Goal: Task Accomplishment & Management: Complete application form

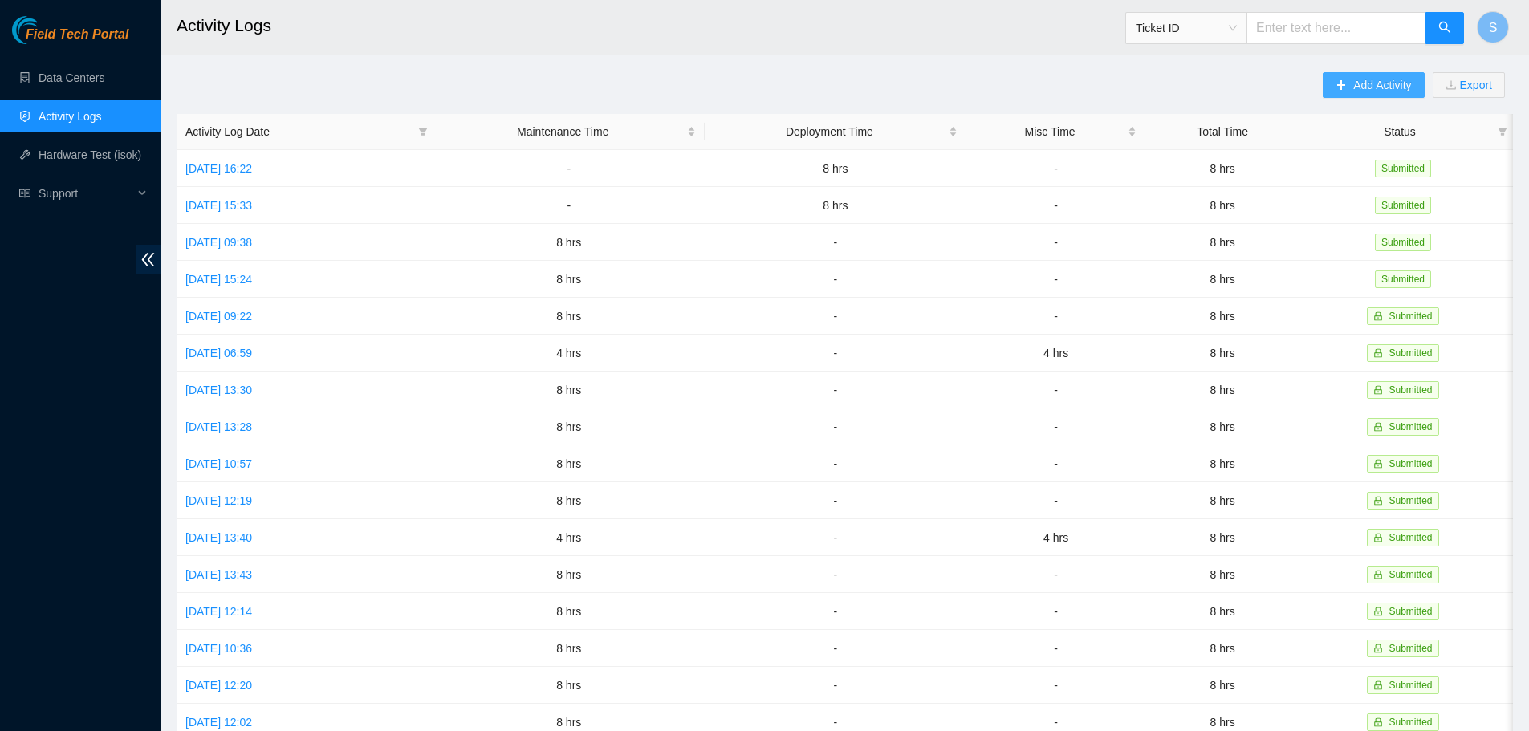
click at [1386, 81] on span "Add Activity" at bounding box center [1382, 85] width 58 height 18
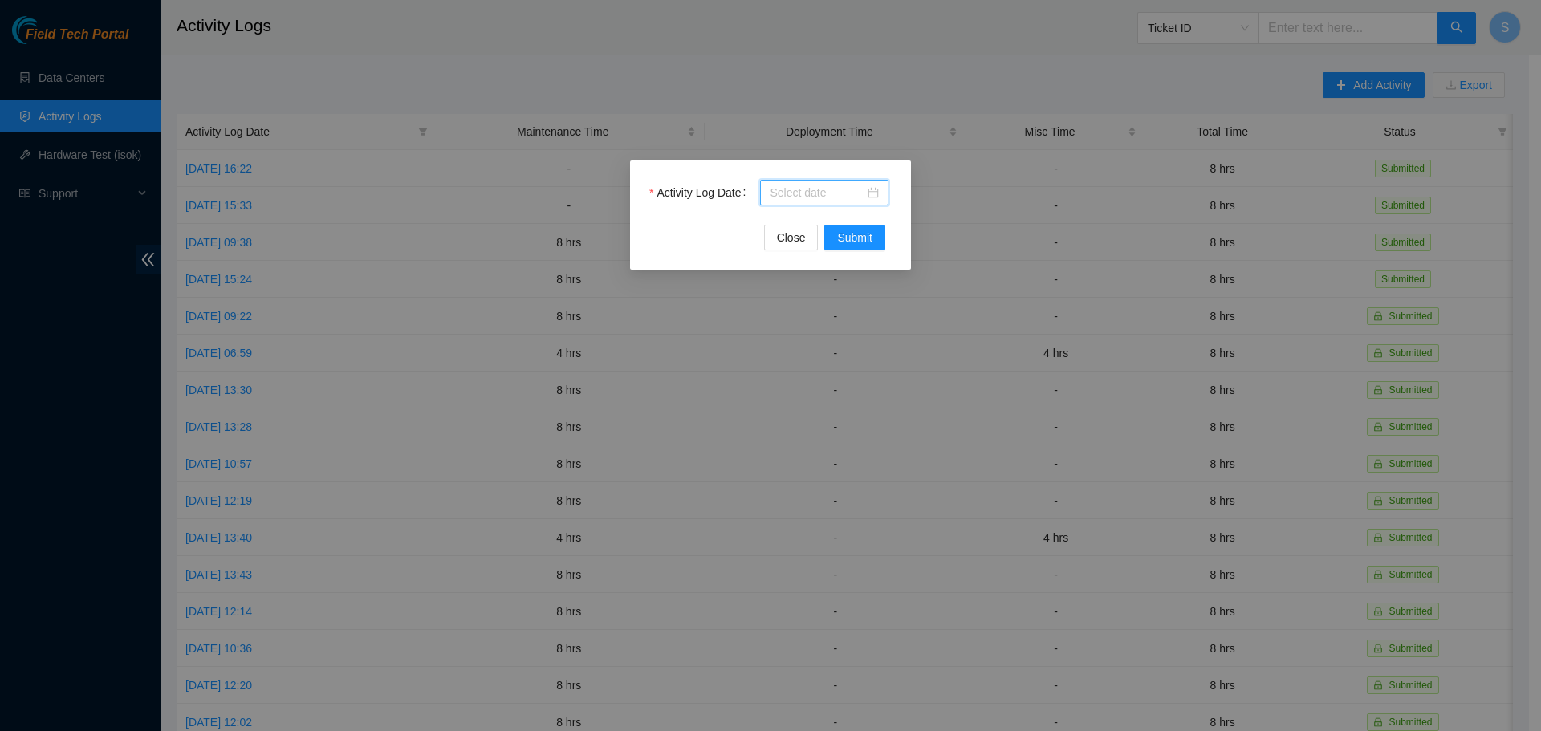
drag, startPoint x: 832, startPoint y: 190, endPoint x: 879, endPoint y: 240, distance: 68.2
click at [832, 192] on input "Activity Log Date" at bounding box center [817, 193] width 95 height 18
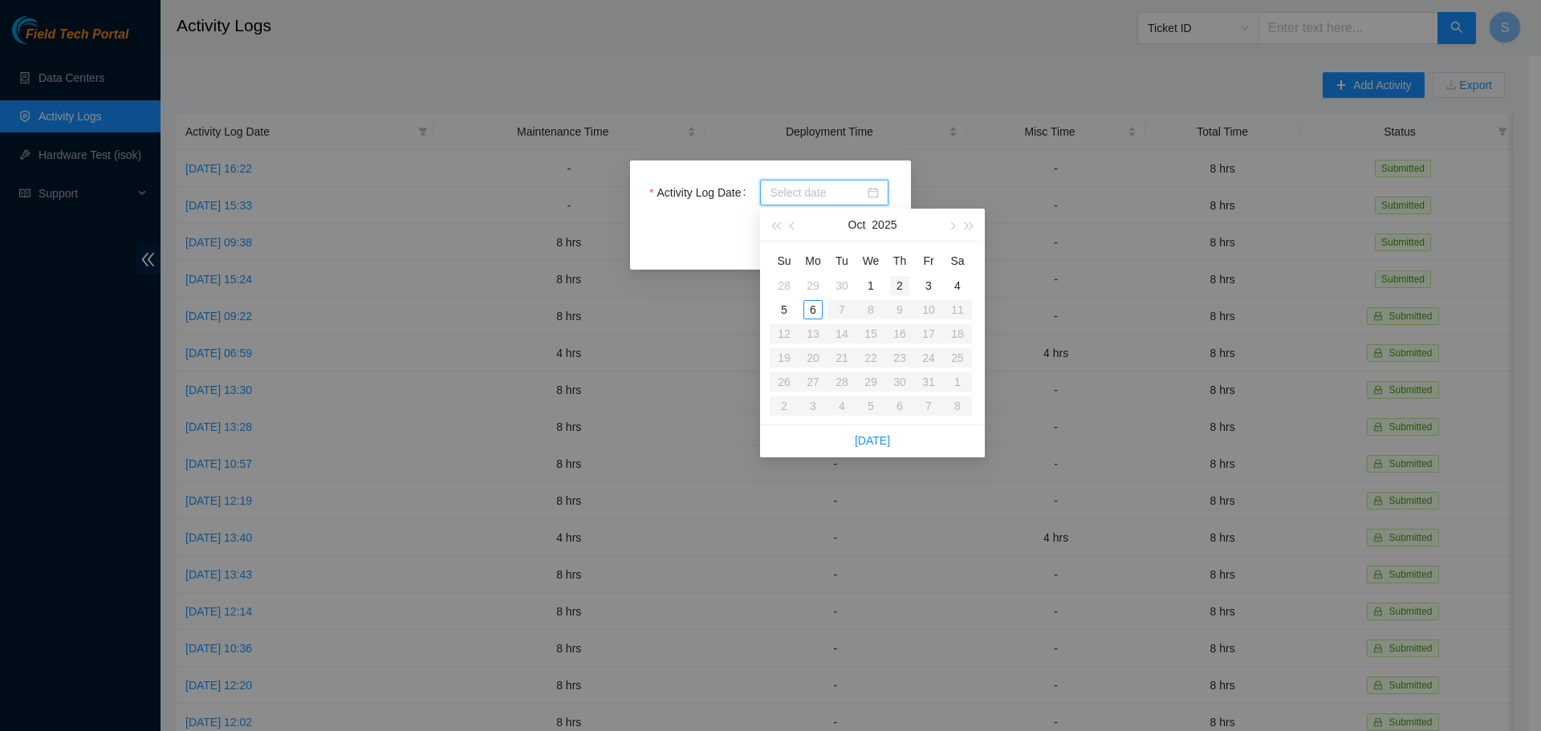
type input "2025-10-02"
type input "2025-10-06"
click at [819, 311] on div "6" at bounding box center [813, 309] width 19 height 19
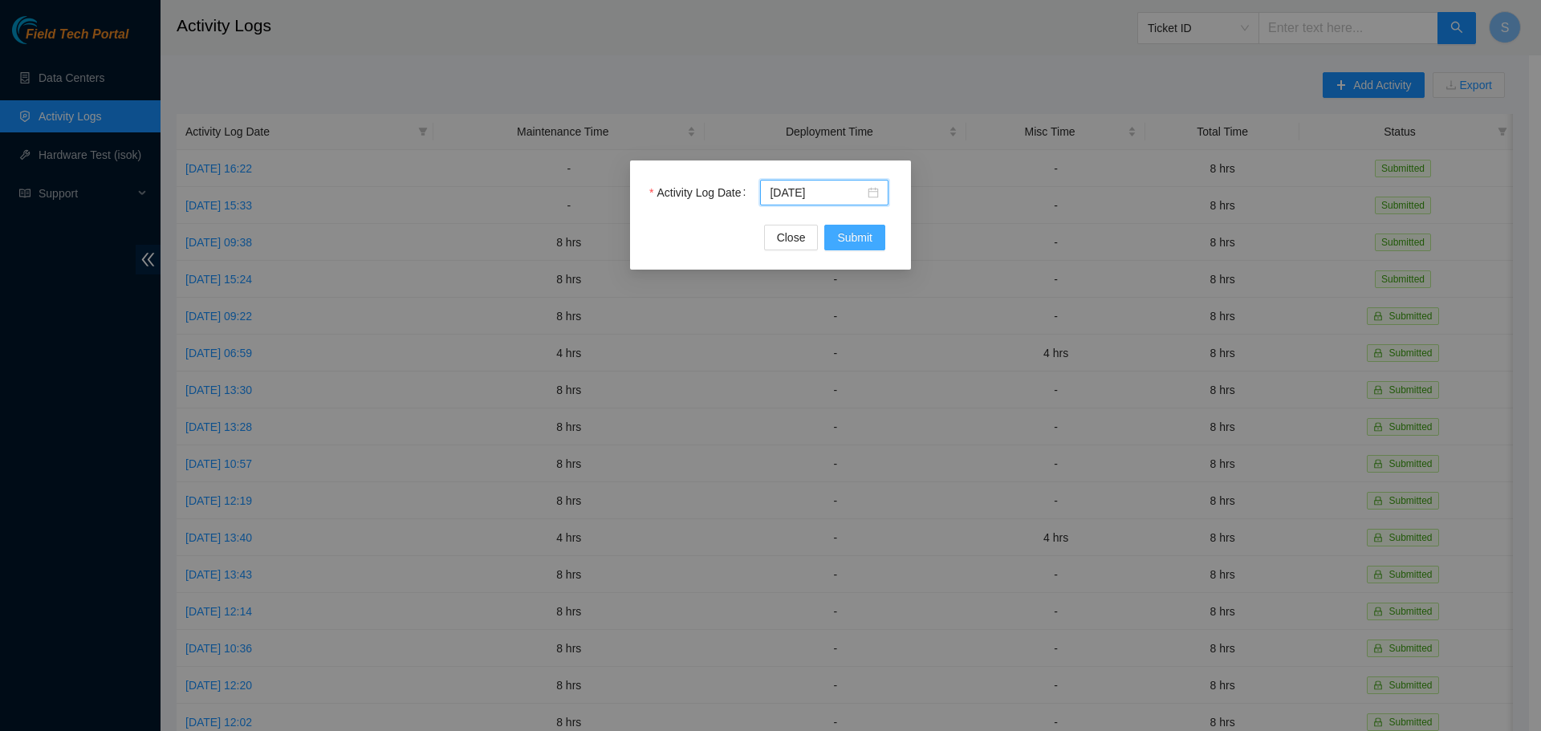
click at [862, 242] on span "Submit" at bounding box center [854, 238] width 35 height 18
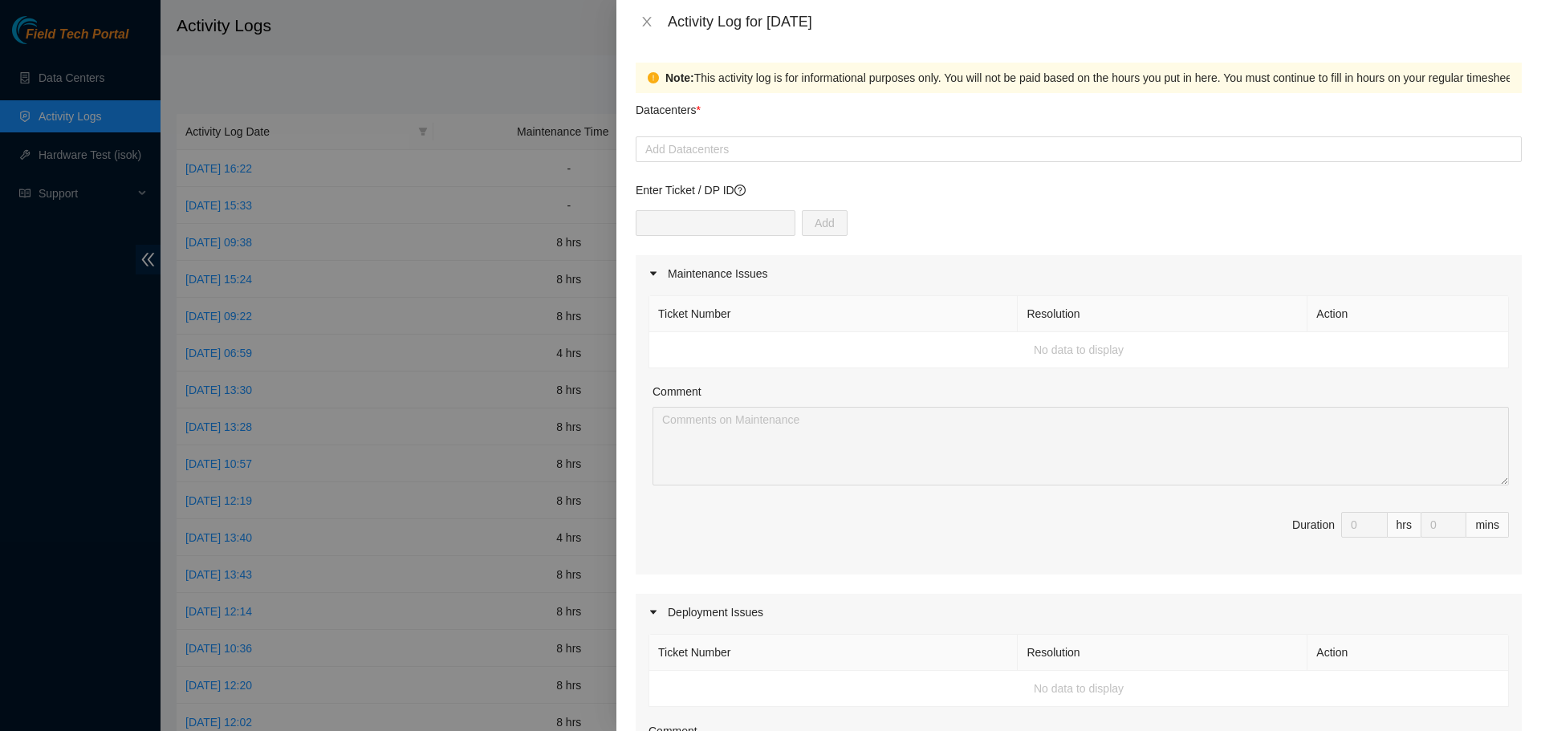
click at [746, 135] on div "Datacenters *" at bounding box center [1079, 114] width 886 height 43
click at [754, 157] on div at bounding box center [1079, 149] width 878 height 19
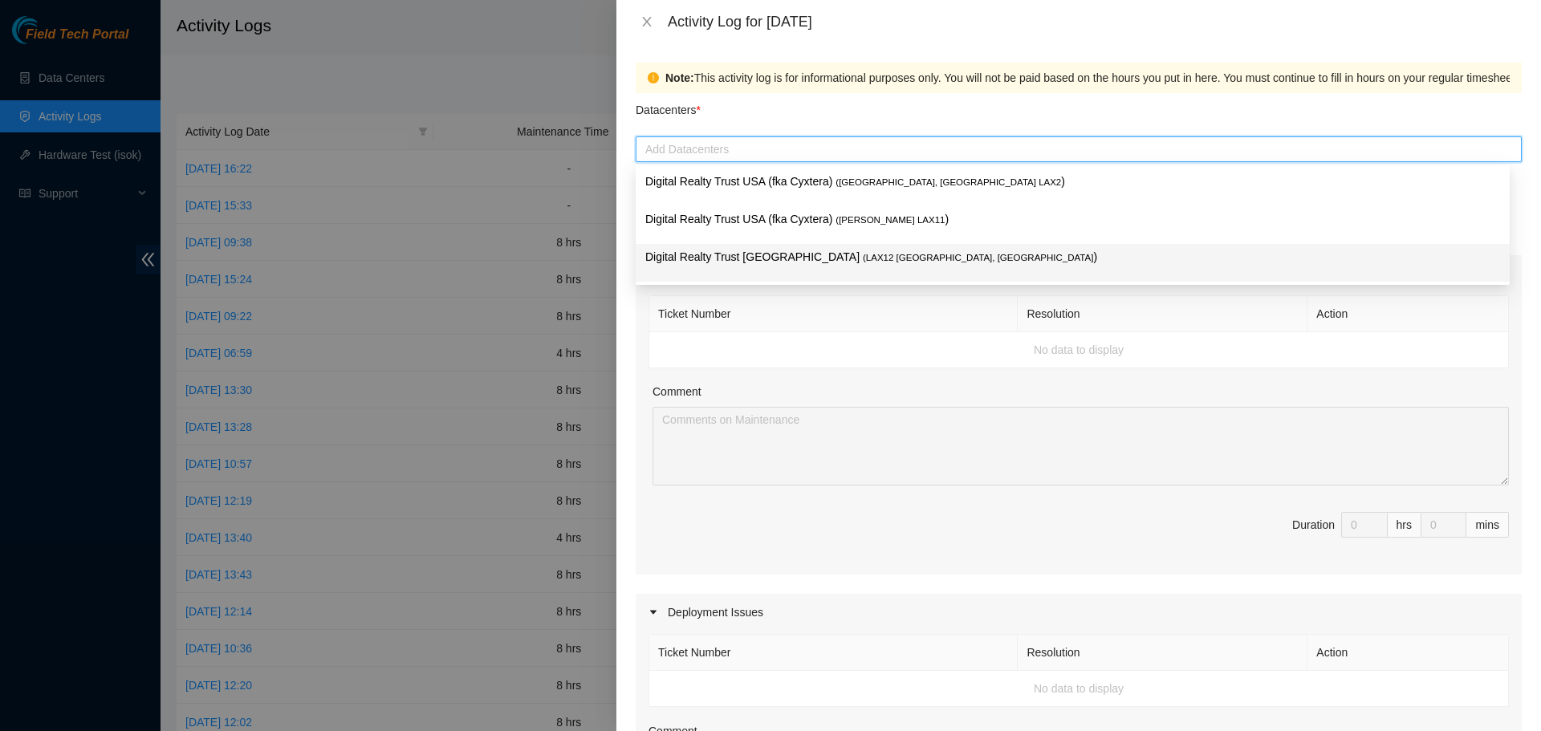
click at [863, 254] on span "( LAX12 El Segundo, CA" at bounding box center [978, 258] width 230 height 10
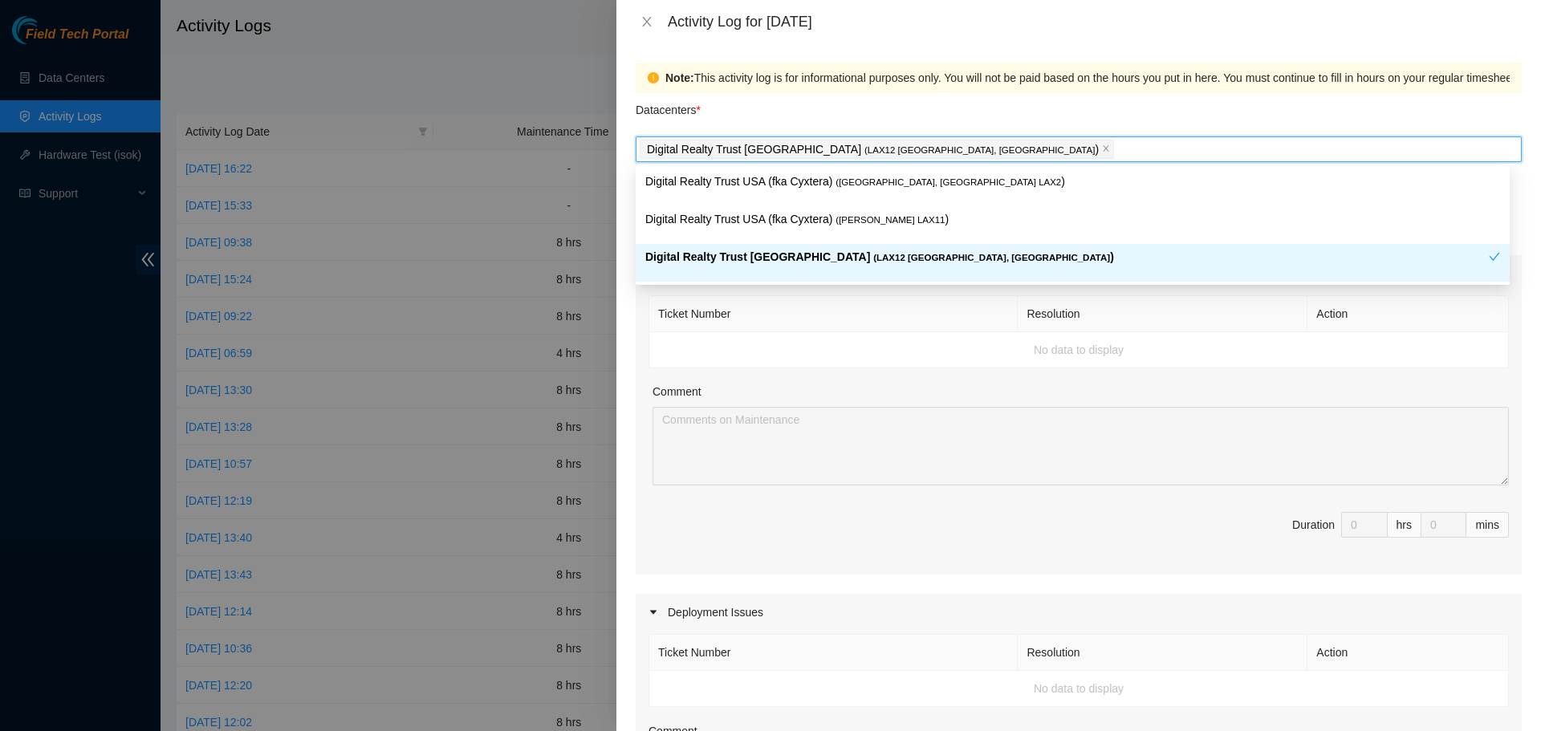
click at [995, 379] on div "Ticket Number Resolution Action No data to display Comment Duration 0 hrs 0 mins" at bounding box center [1079, 433] width 886 height 283
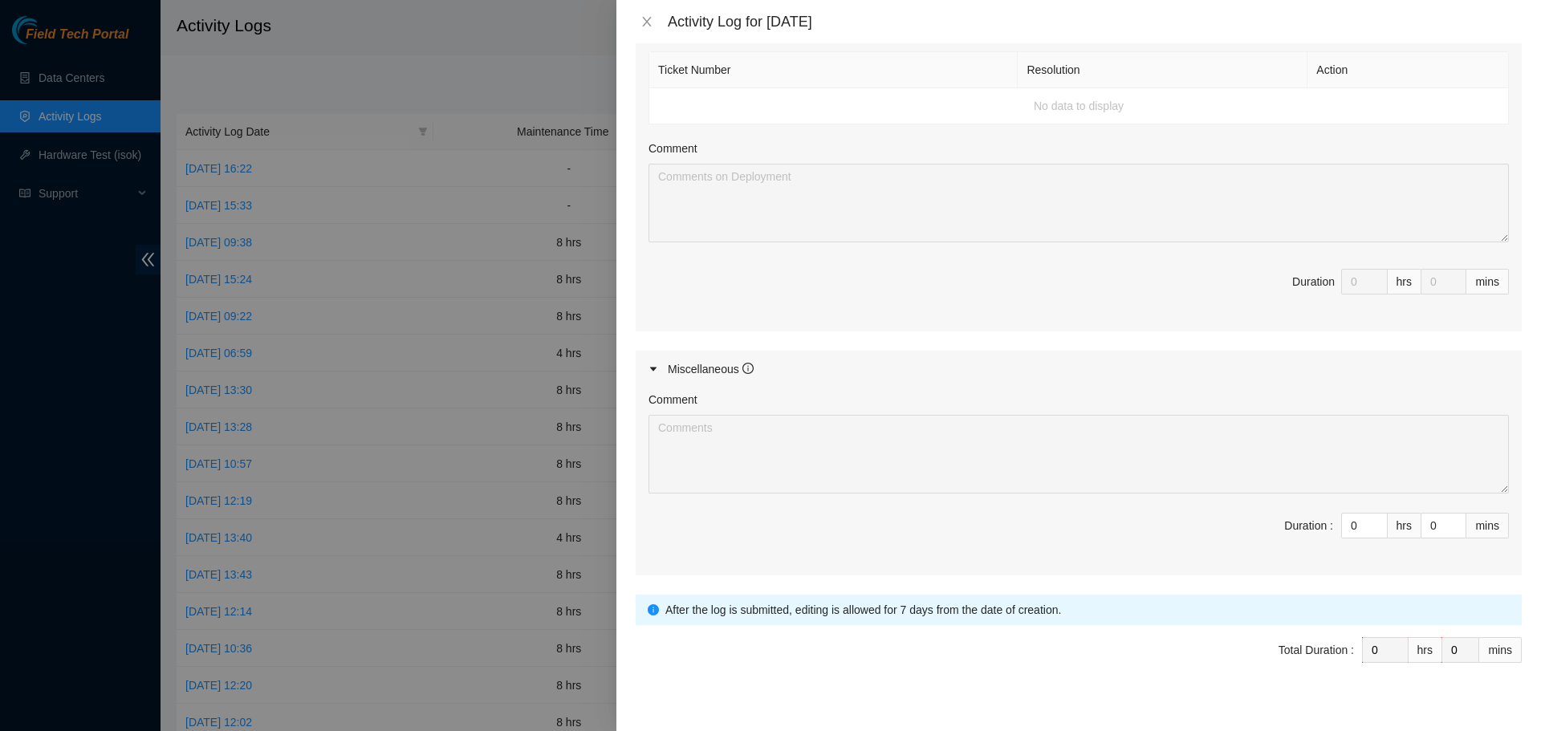
scroll to position [603, 0]
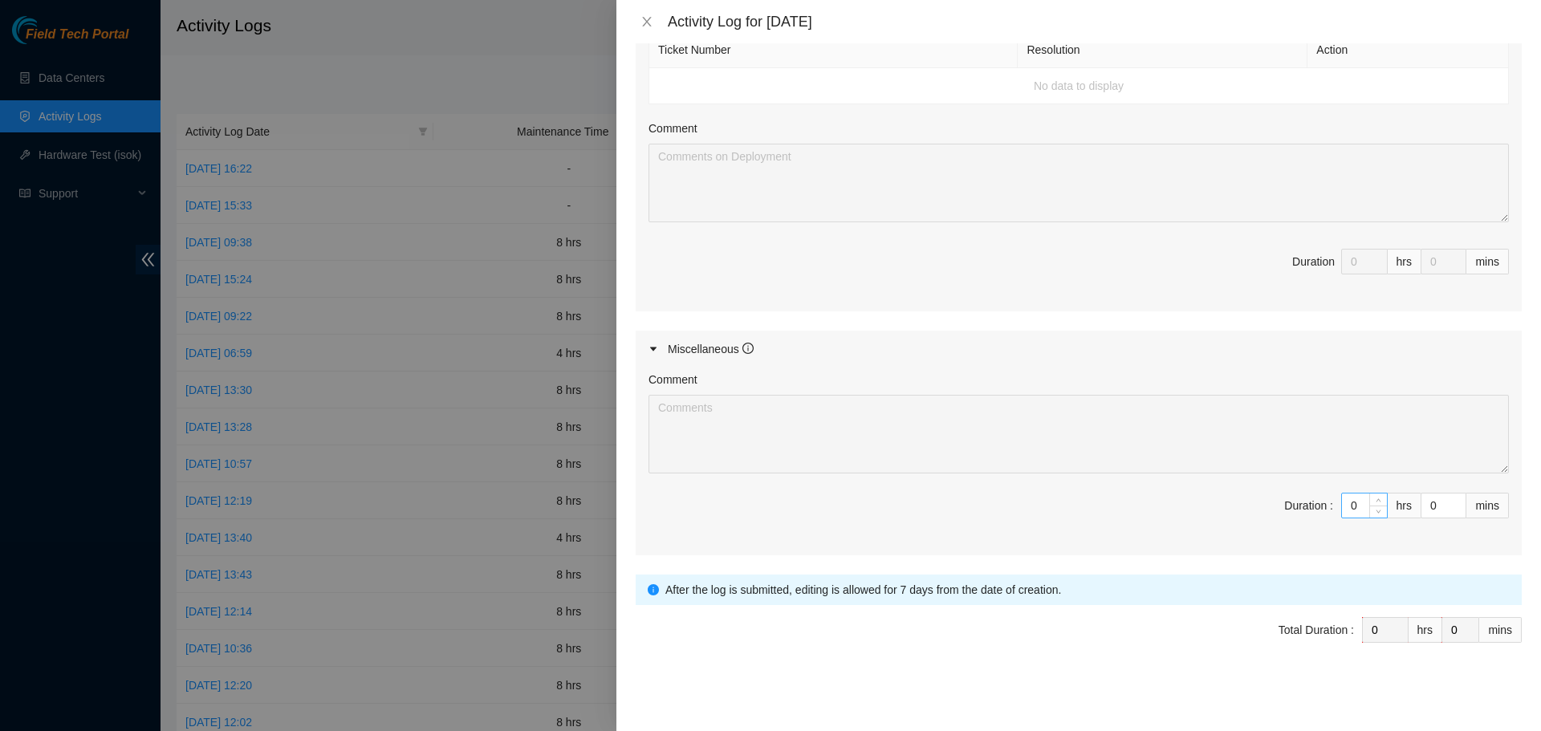
click at [1353, 511] on input "0" at bounding box center [1364, 506] width 45 height 24
type input "8"
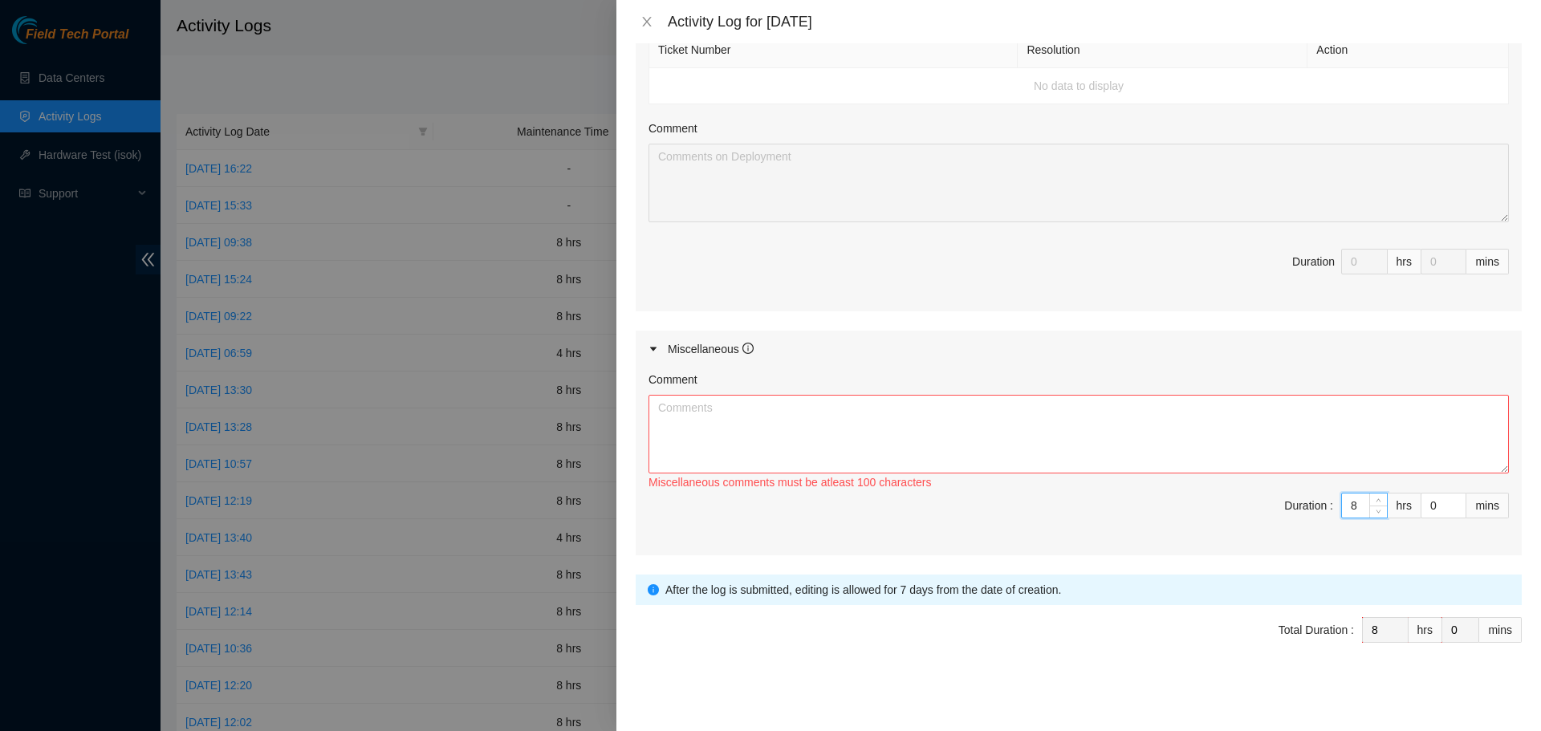
type input "8"
click at [1210, 425] on textarea "Comment" at bounding box center [1079, 434] width 861 height 79
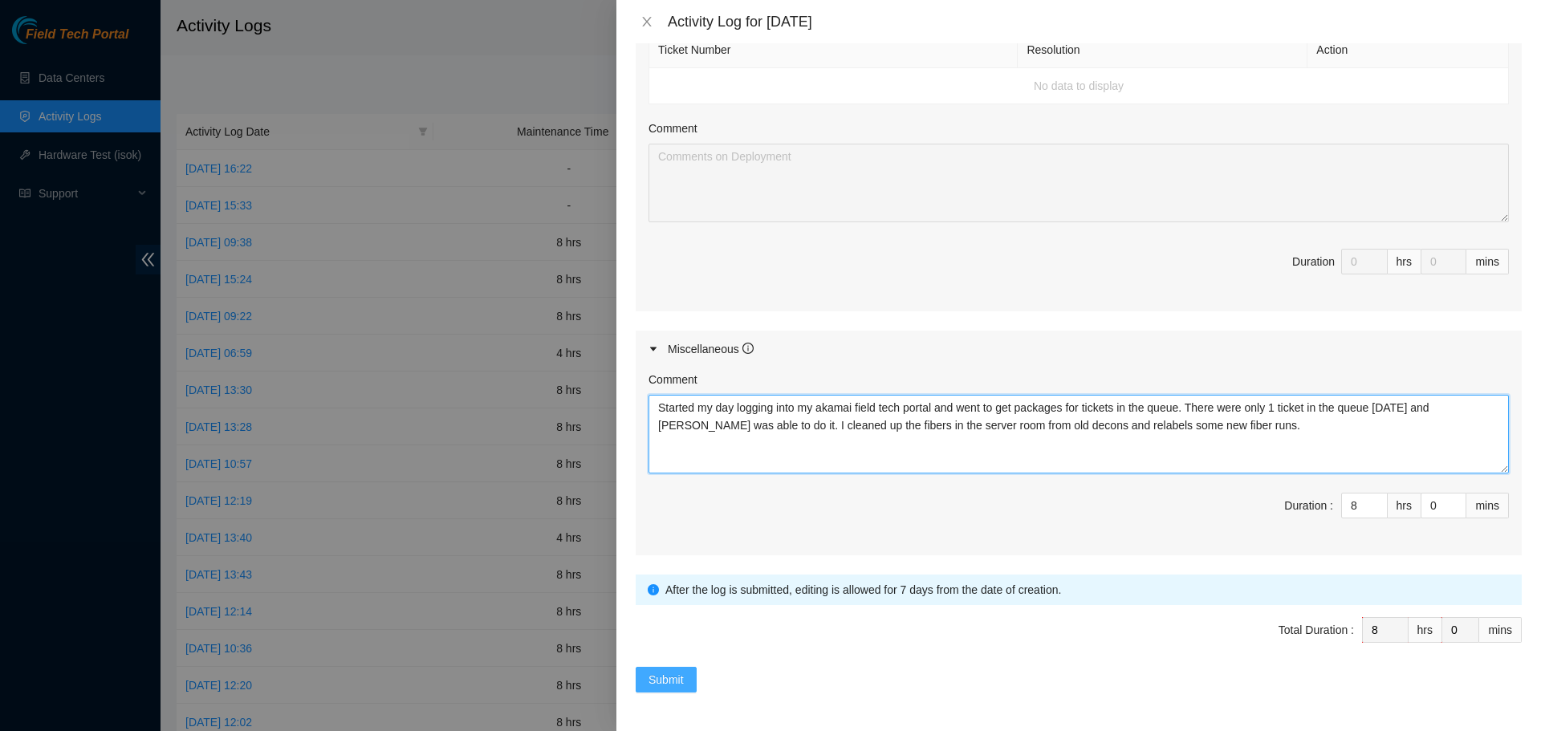
type textarea "Started my day logging into my akamai field tech portal and went to get package…"
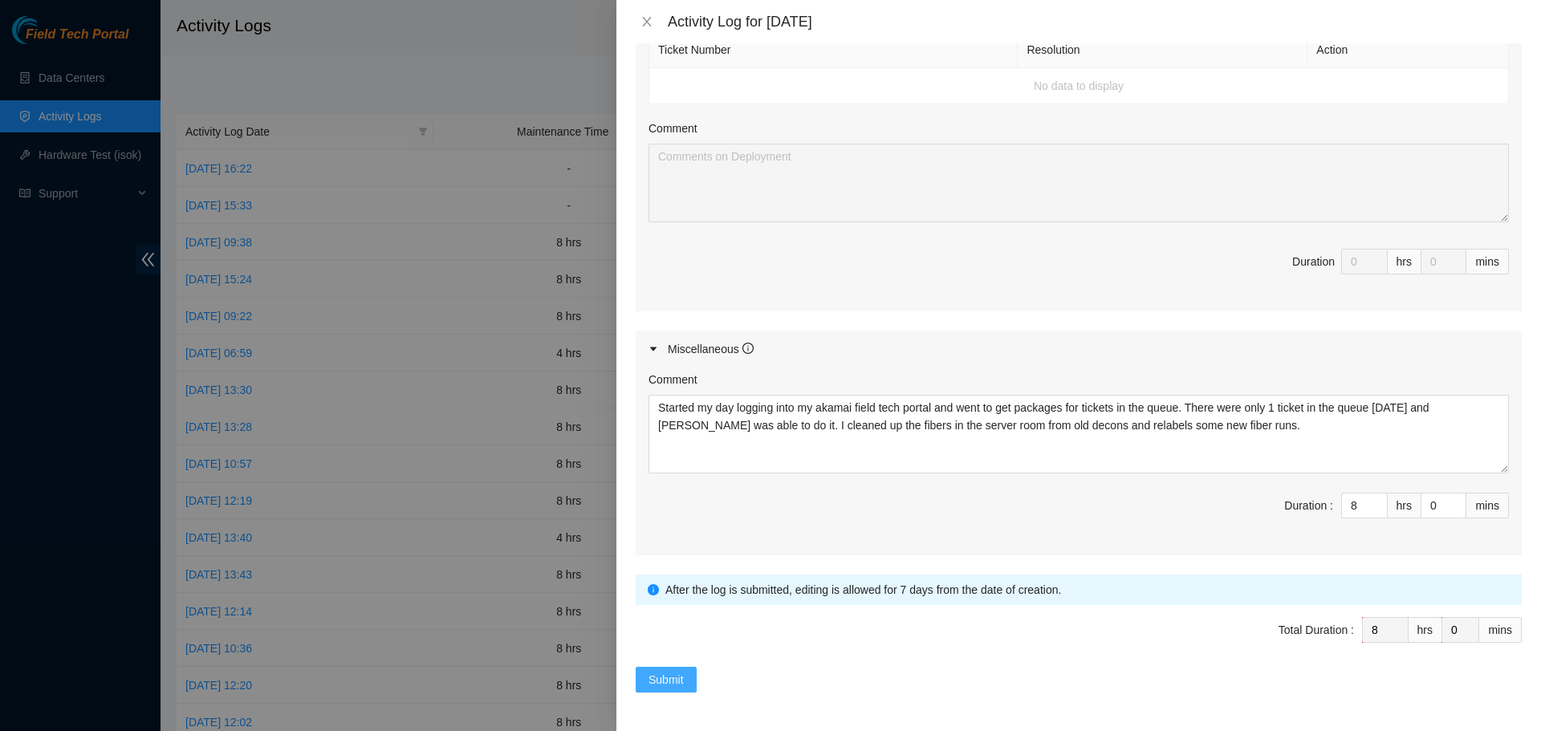
click at [690, 686] on button "Submit" at bounding box center [666, 680] width 61 height 26
